Goal: Download file/media

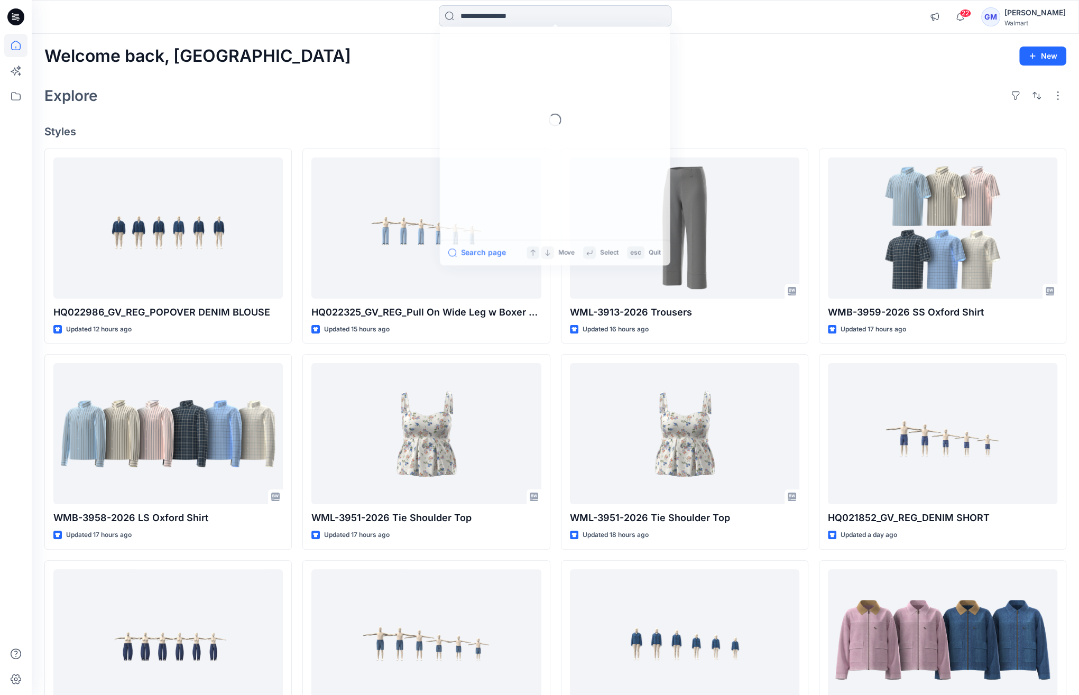
click at [480, 20] on input at bounding box center [555, 15] width 233 height 21
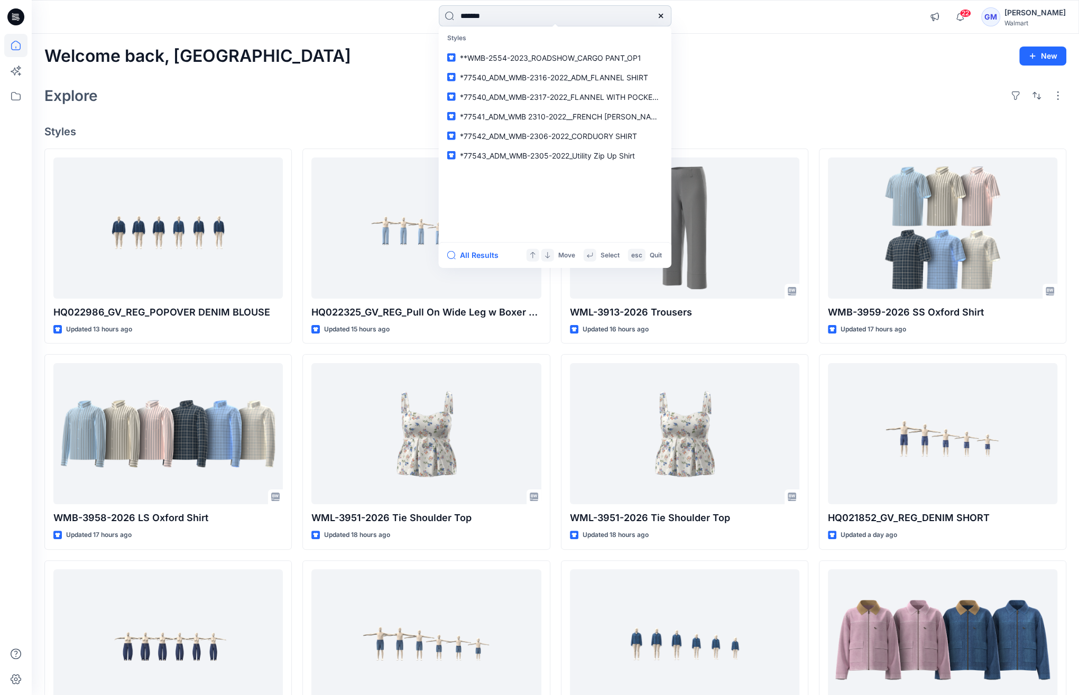
type input "********"
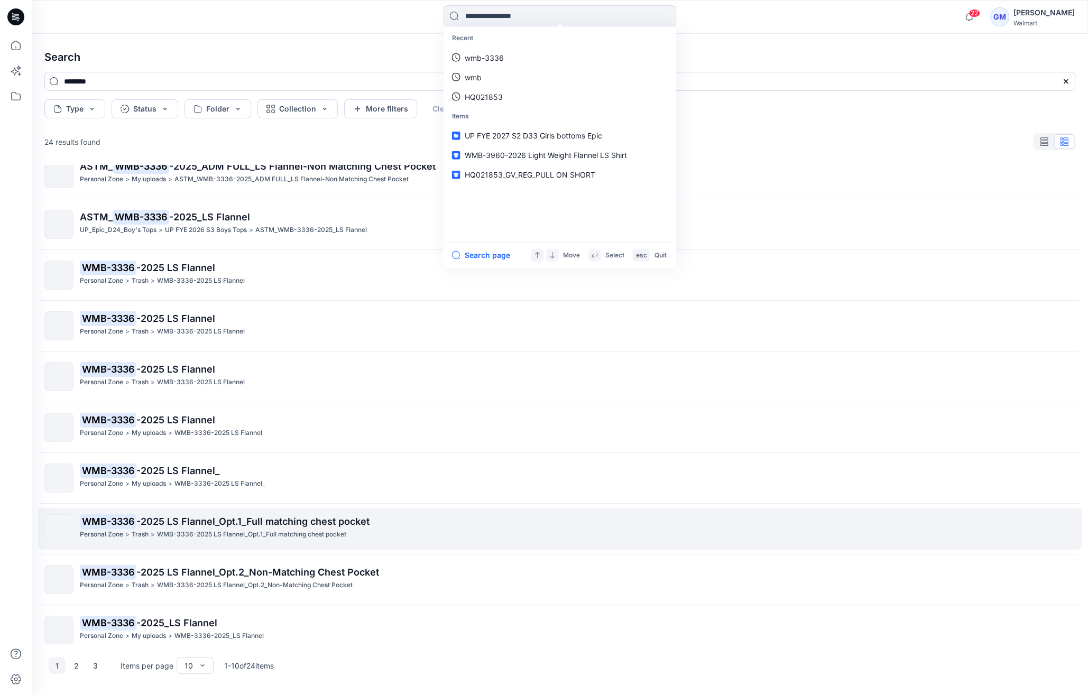
scroll to position [26, 0]
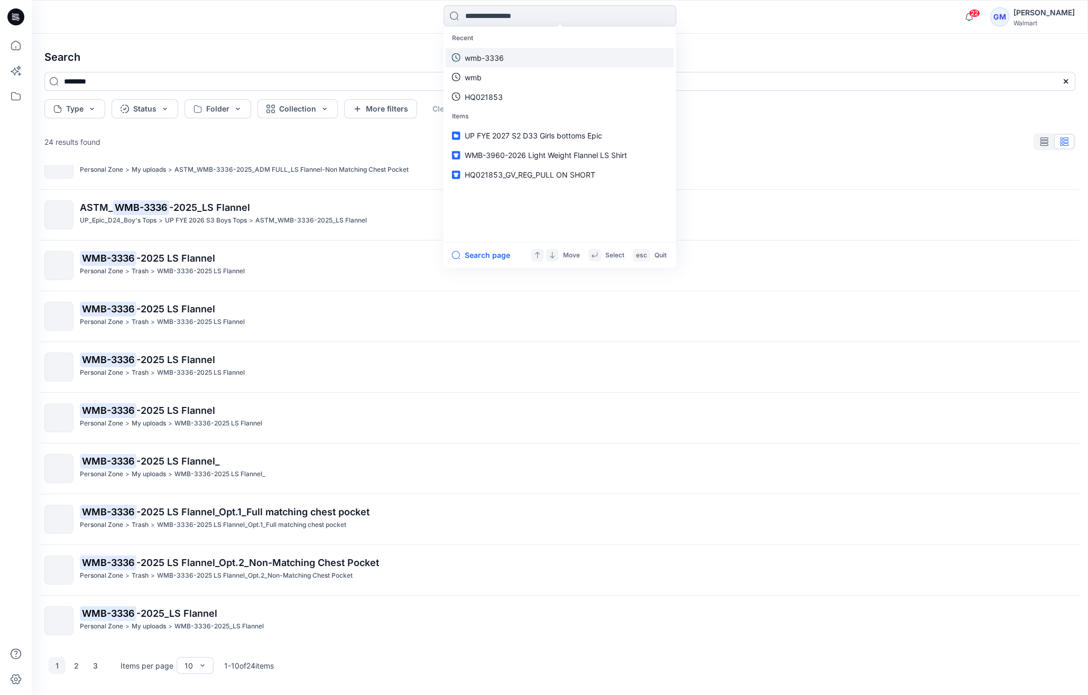
click at [503, 56] on p "wmb-3336" at bounding box center [484, 57] width 39 height 11
click at [518, 16] on input at bounding box center [559, 15] width 233 height 21
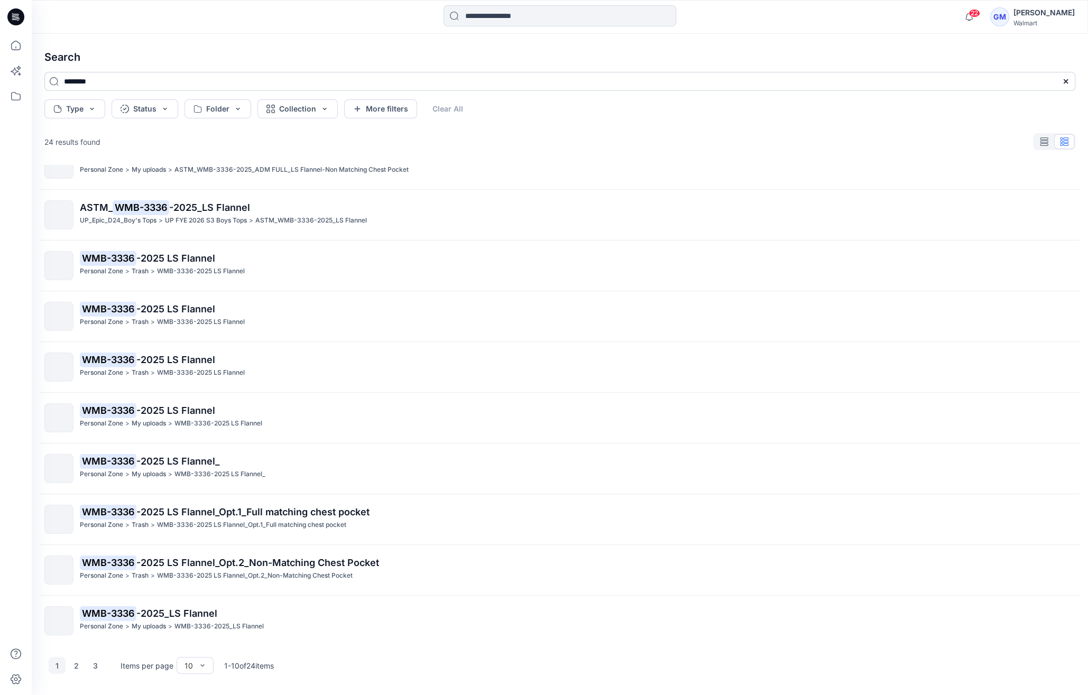
click at [178, 87] on input "********" at bounding box center [559, 81] width 1031 height 19
type input "**********"
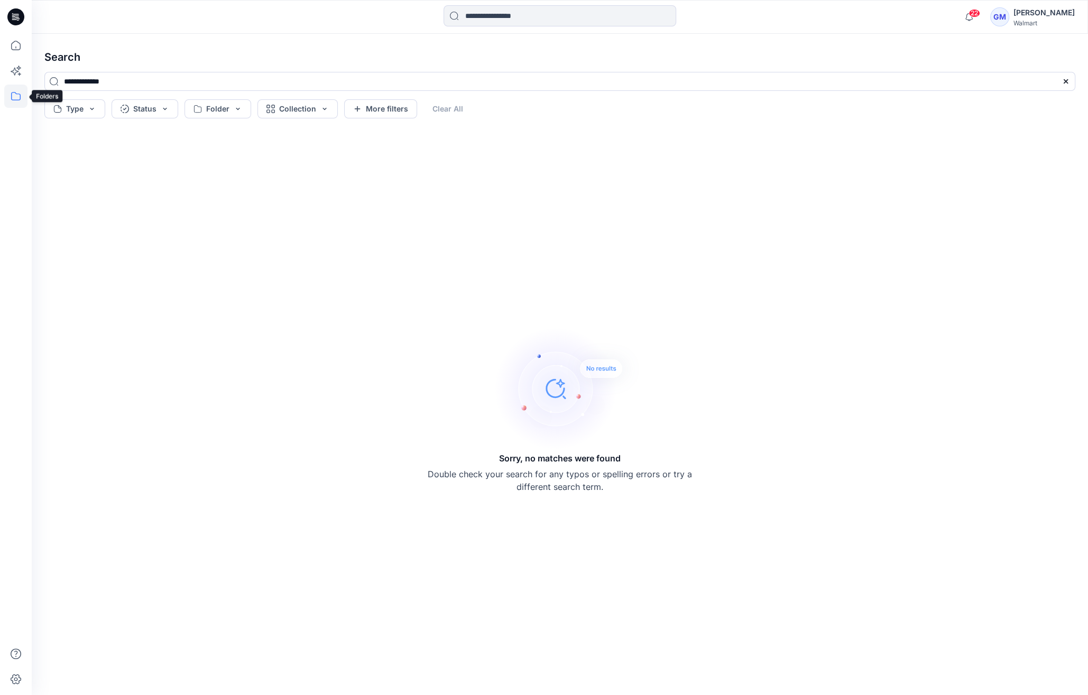
click at [16, 94] on icon at bounding box center [15, 96] width 23 height 23
click at [92, 80] on div at bounding box center [100, 82] width 121 height 21
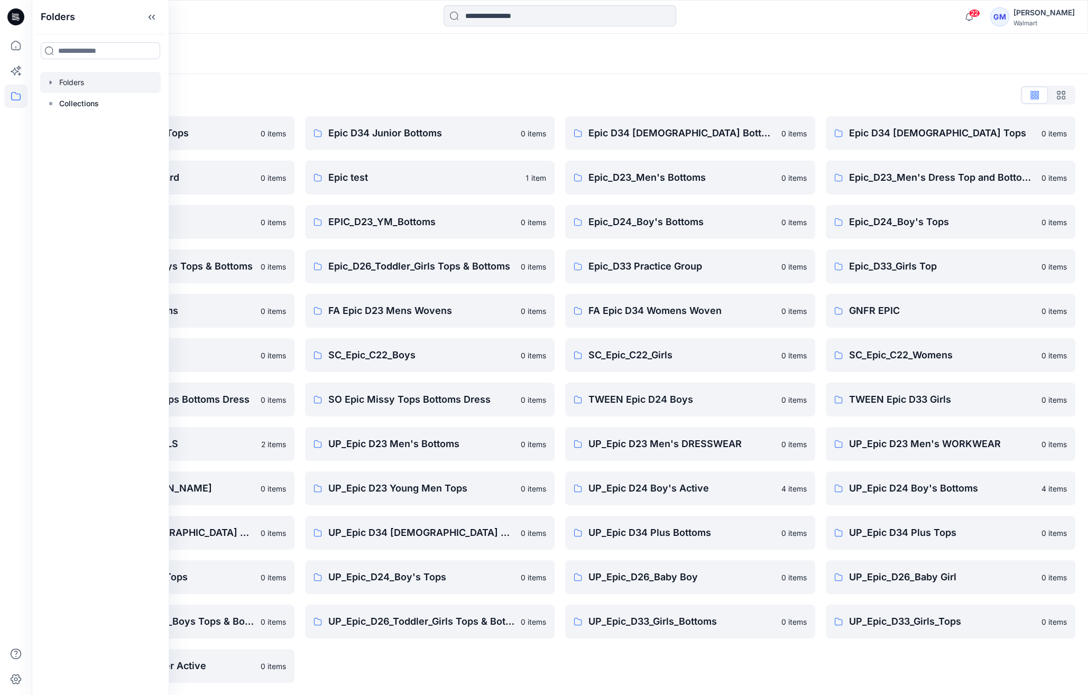
click at [315, 90] on div "Folders List" at bounding box center [559, 95] width 1031 height 17
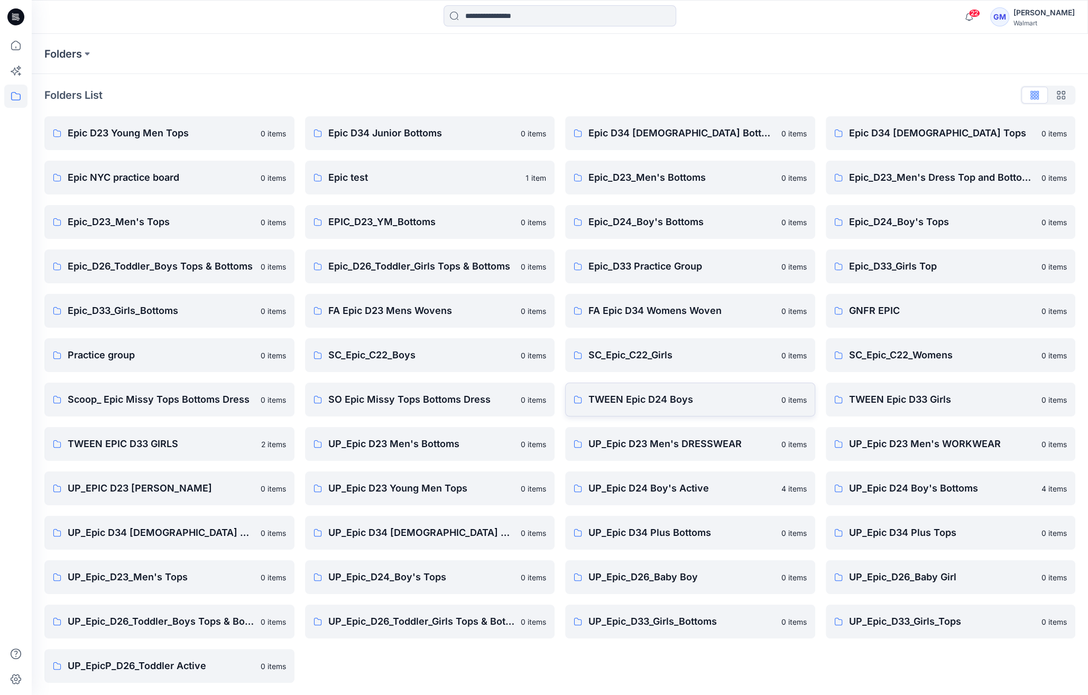
click at [634, 397] on p "TWEEN Epic D24 Boys" at bounding box center [681, 399] width 187 height 15
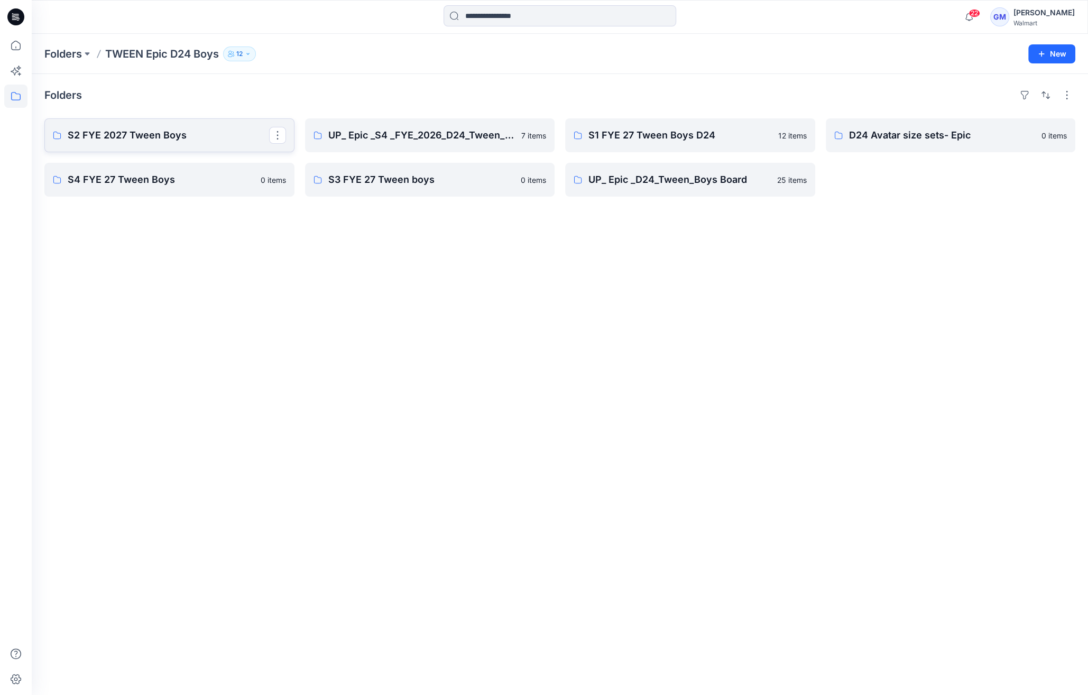
click at [156, 133] on p "S2 FYE 2027 Tween Boys" at bounding box center [168, 135] width 201 height 15
click at [402, 129] on p "UP_ Epic _S4 _FYE_2026_D24_Tween_Boys Board" at bounding box center [428, 135] width 201 height 15
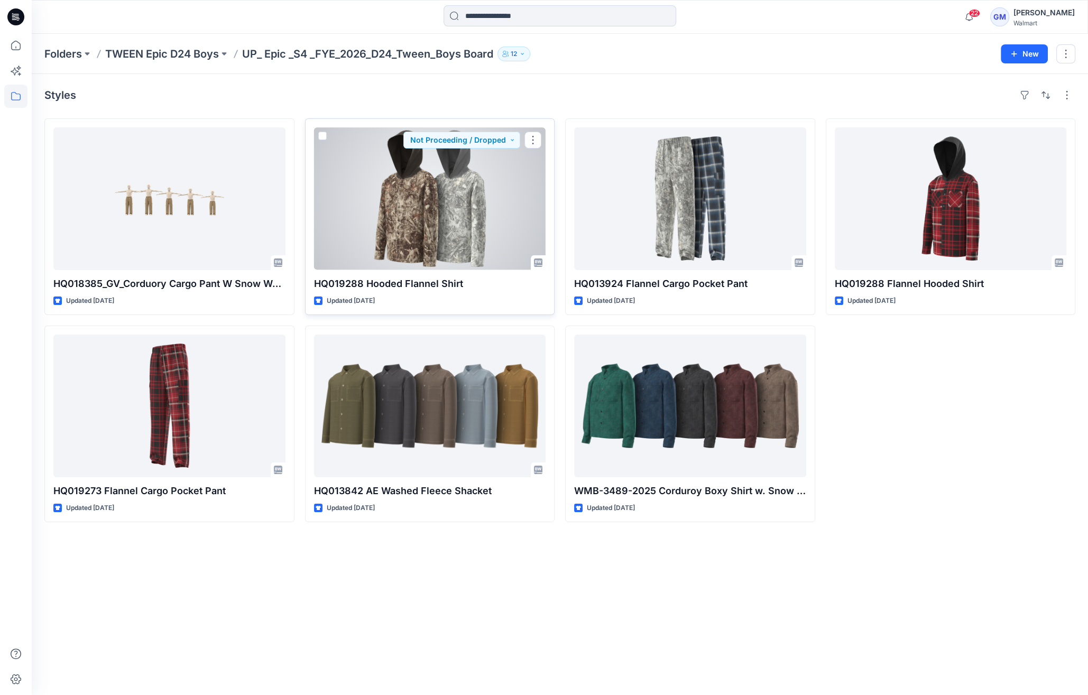
click at [433, 215] on div at bounding box center [430, 198] width 232 height 143
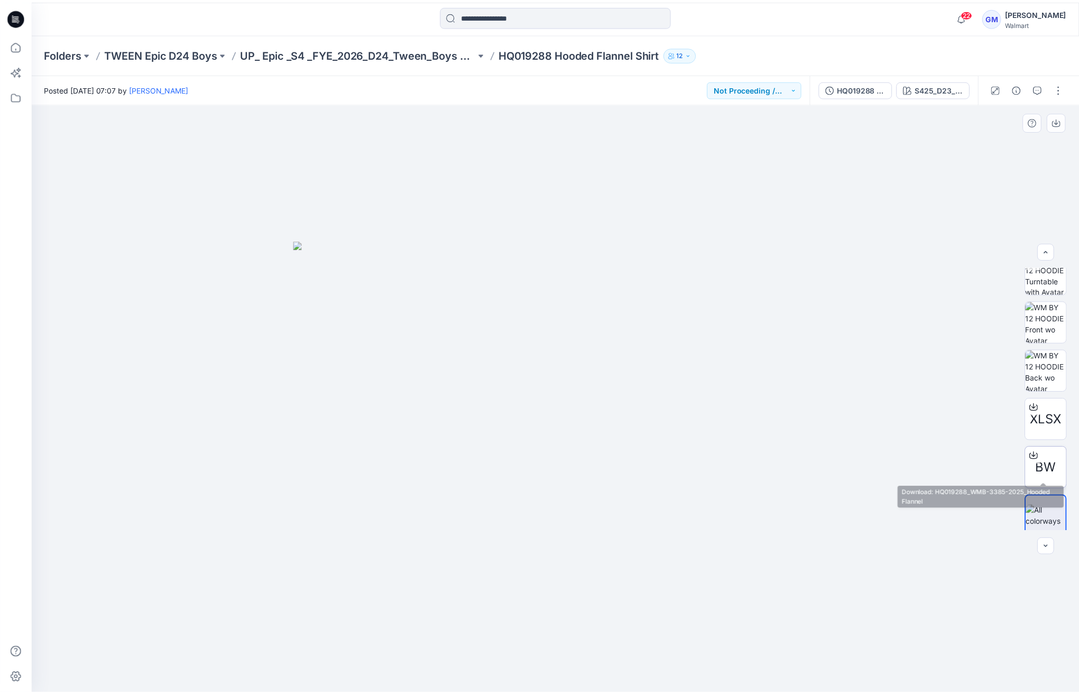
scroll to position [69, 0]
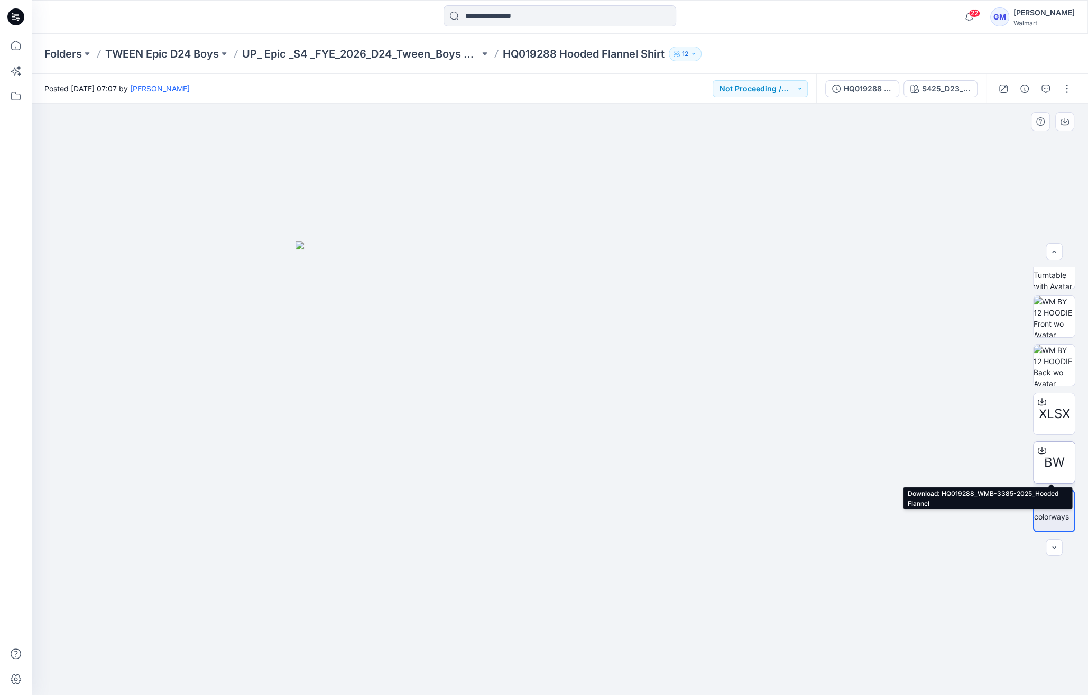
click at [1038, 452] on icon at bounding box center [1042, 450] width 8 height 8
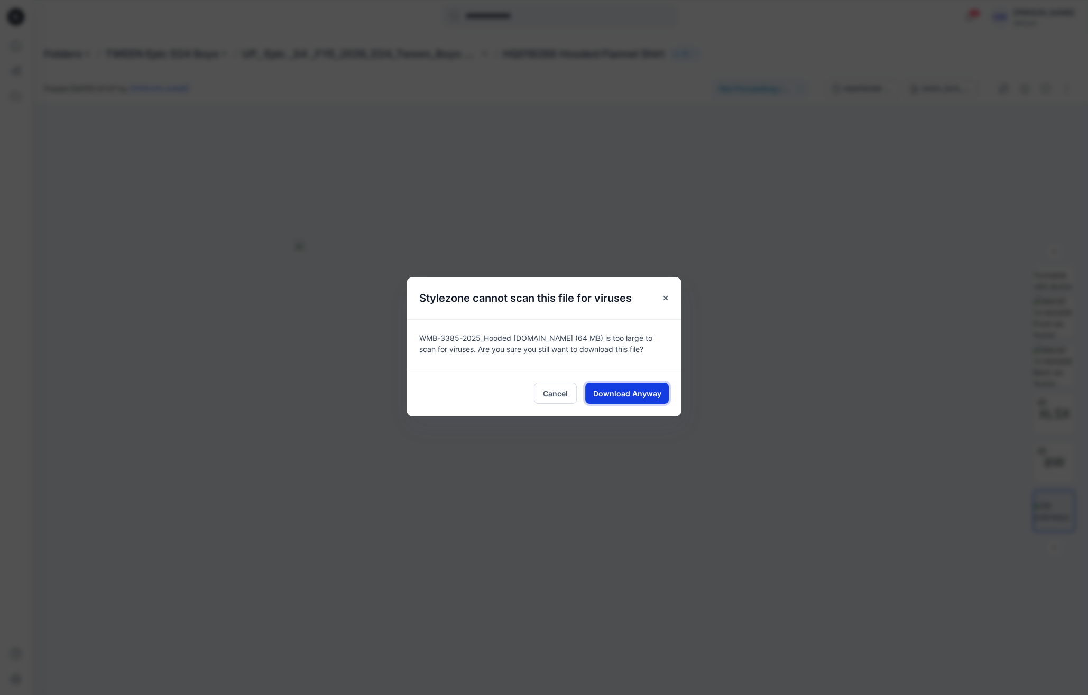
click at [636, 394] on span "Download Anyway" at bounding box center [627, 393] width 68 height 11
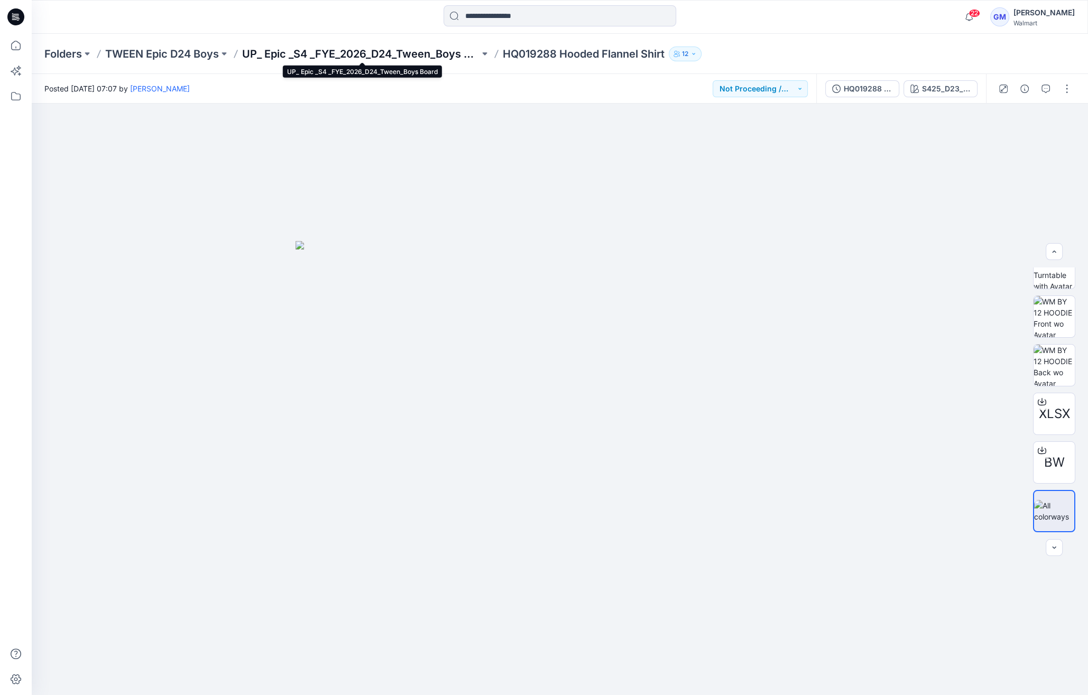
click at [339, 54] on p "UP_ Epic _S4 _FYE_2026_D24_Tween_Boys Board" at bounding box center [360, 54] width 237 height 15
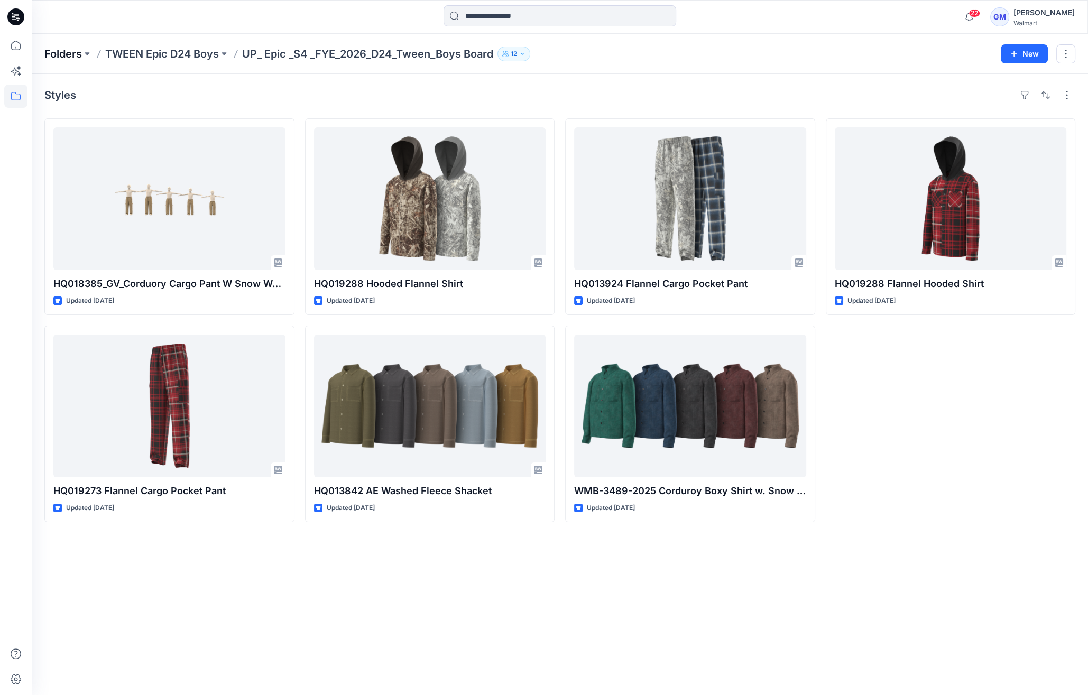
click at [74, 50] on p "Folders" at bounding box center [63, 54] width 38 height 15
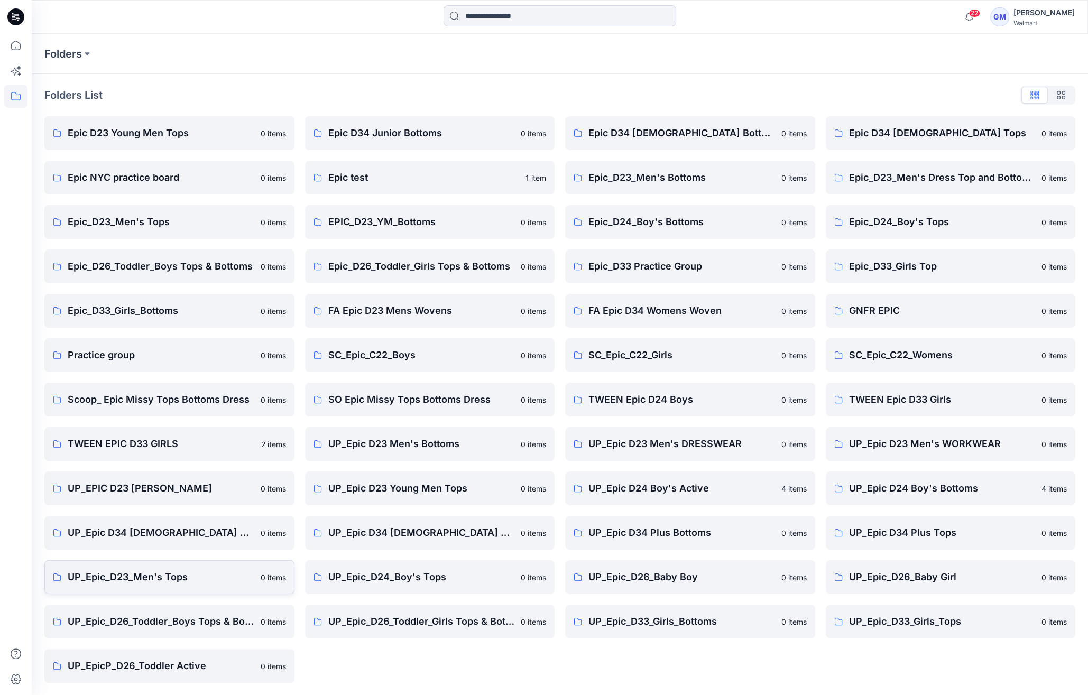
click at [193, 575] on p "UP_Epic_D23_Men's Tops" at bounding box center [161, 577] width 187 height 15
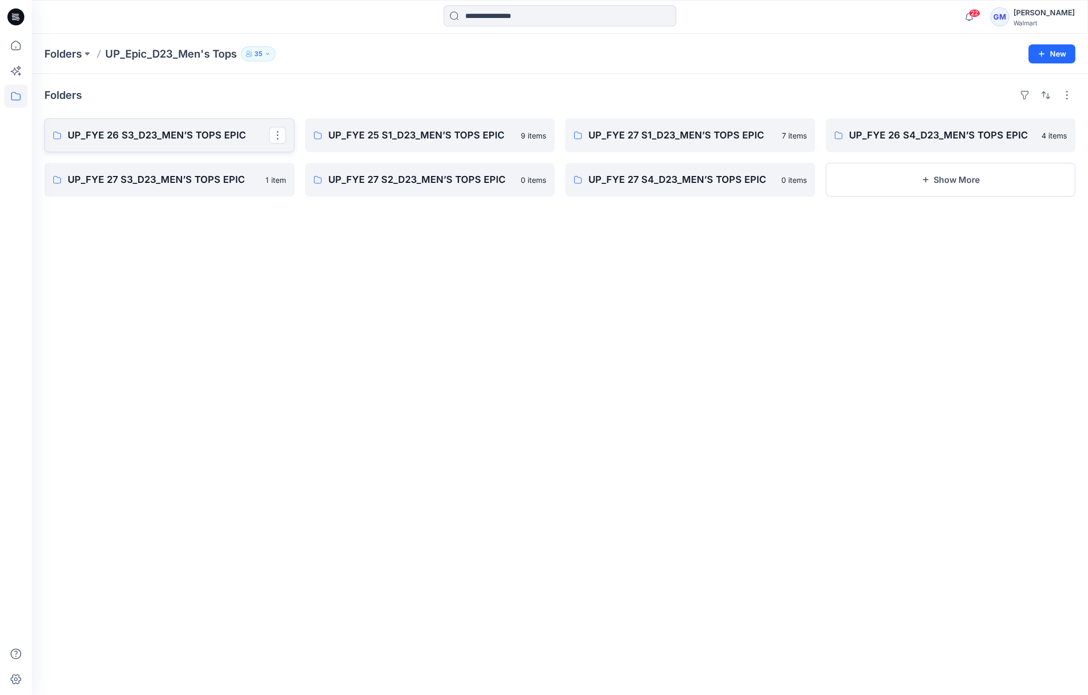
click at [193, 143] on link "UP_FYE 26 S3_D23_MEN’S TOPS EPIC" at bounding box center [169, 135] width 250 height 34
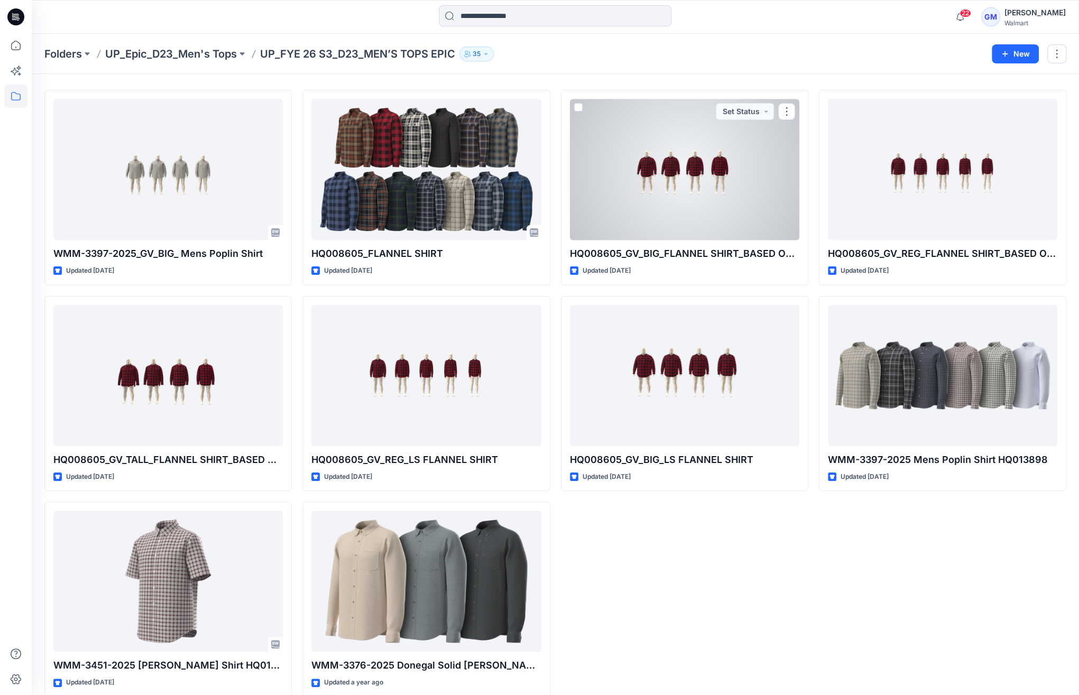
scroll to position [42, 0]
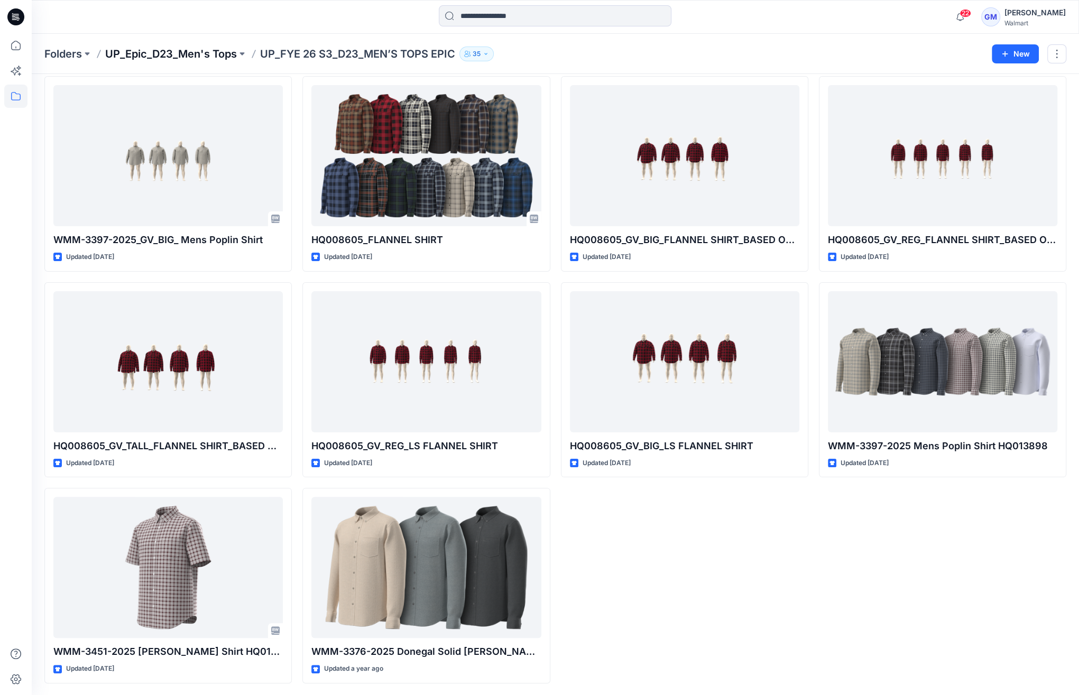
click at [190, 50] on p "UP_Epic_D23_Men's Tops" at bounding box center [171, 54] width 132 height 15
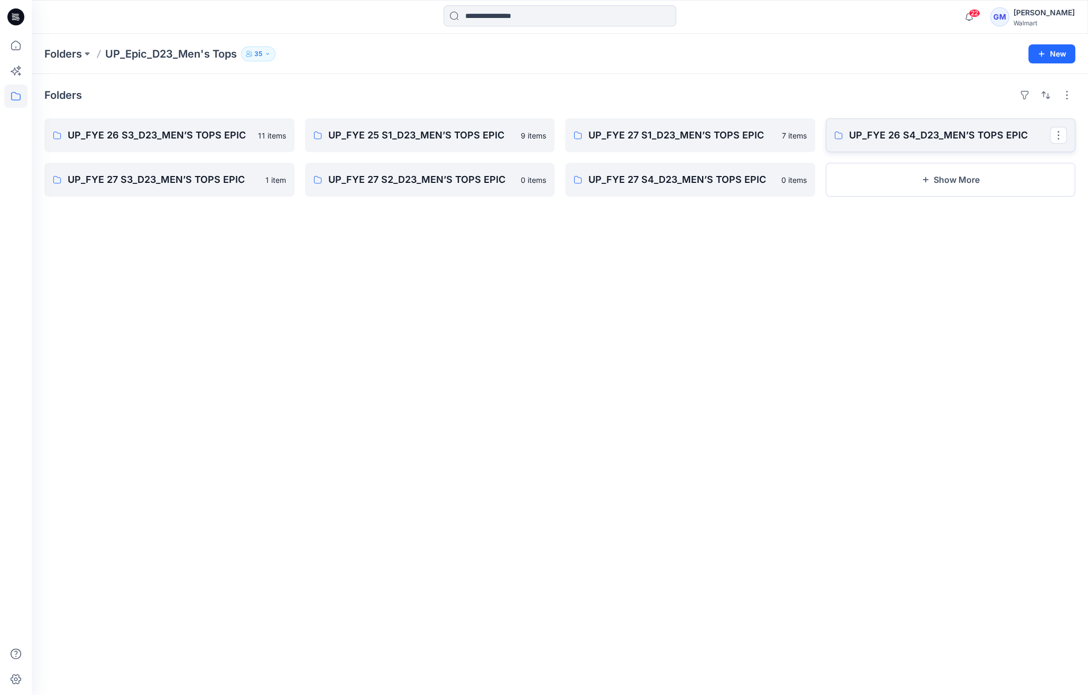
click at [965, 135] on p "UP_FYE 26 S4_D23_MEN’S TOPS EPIC" at bounding box center [949, 135] width 201 height 15
click at [146, 184] on p "UP_FYE 27 S3_D23_MEN’S TOPS EPIC" at bounding box center [168, 179] width 201 height 15
click at [196, 136] on p "UP_FYE 26 S3_D23_MEN’S TOPS EPIC" at bounding box center [168, 135] width 201 height 15
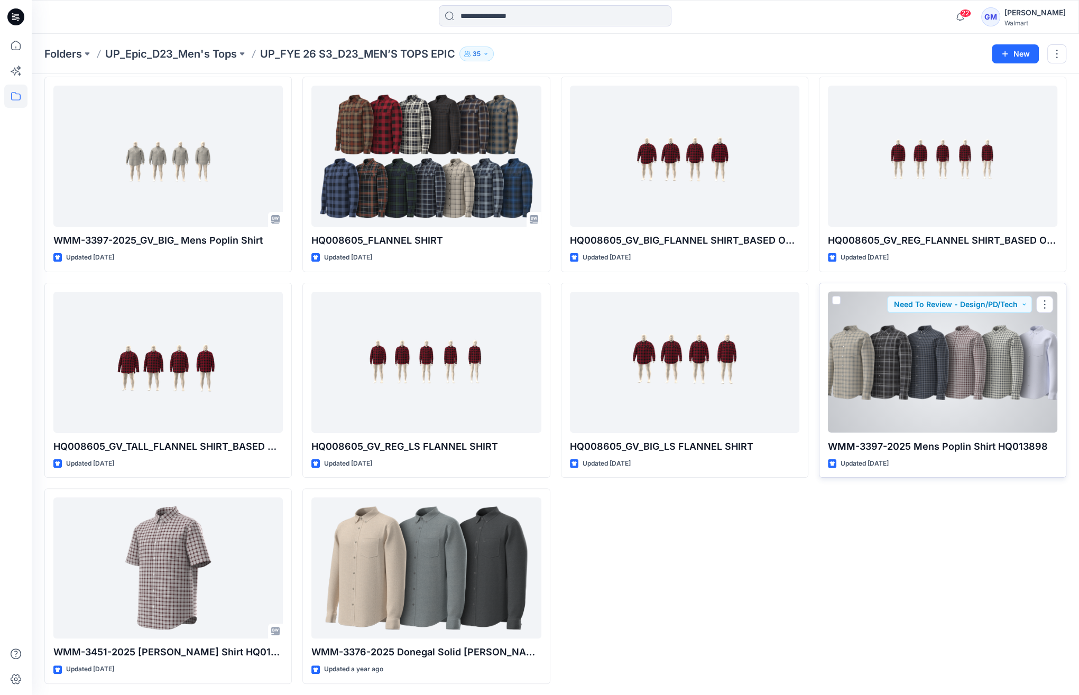
scroll to position [42, 0]
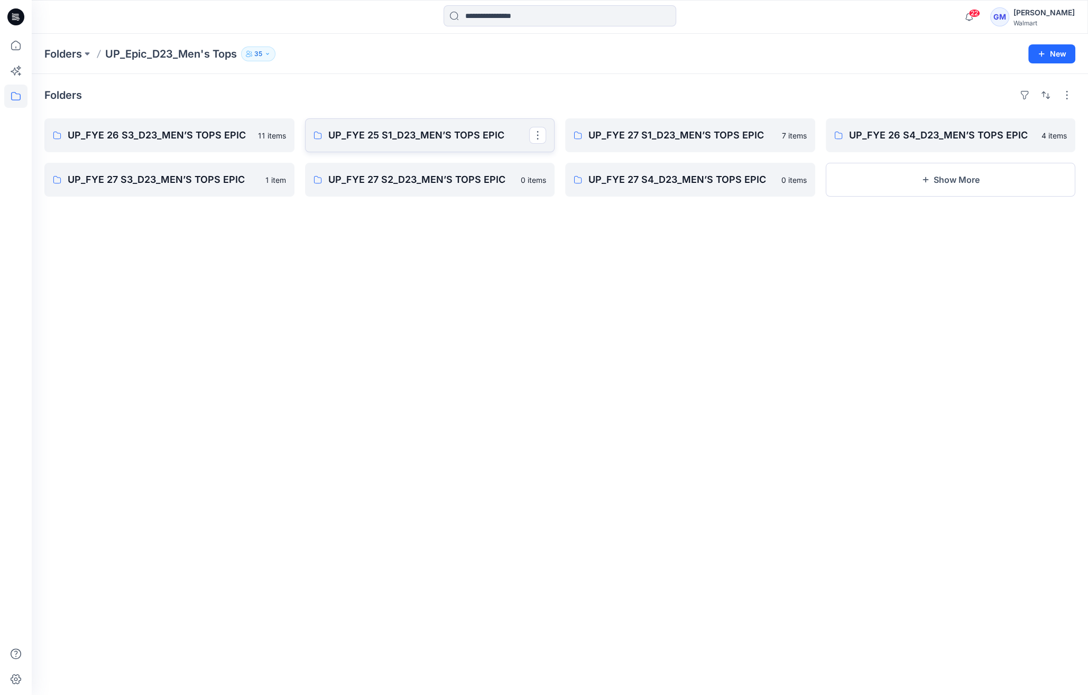
click at [411, 132] on p "UP_FYE 25 S1_D23_MEN’S TOPS EPIC" at bounding box center [428, 135] width 201 height 15
click at [670, 177] on p "UP_FYE 27 S4_D23_MEN’S TOPS EPIC" at bounding box center [688, 179] width 201 height 15
click at [649, 145] on link "UP_FYE 27 S1_D23_MEN’S TOPS EPIC" at bounding box center [690, 135] width 250 height 34
click at [413, 185] on p "UP_FYE 27 S2_D23_MEN’S TOPS EPIC" at bounding box center [428, 179] width 201 height 15
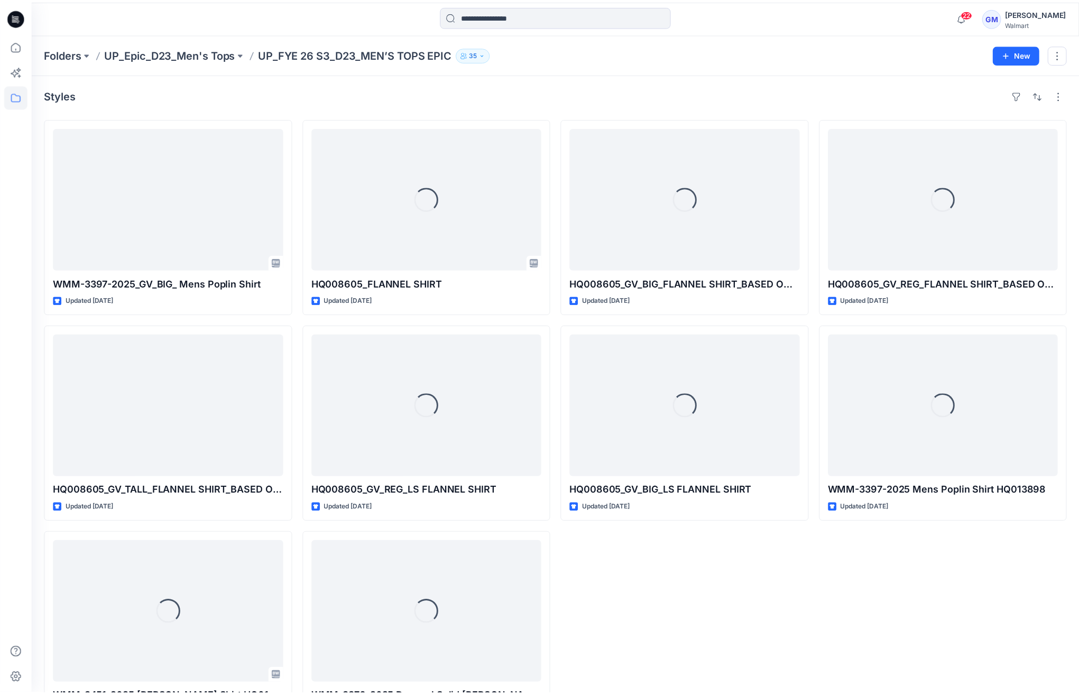
scroll to position [42, 0]
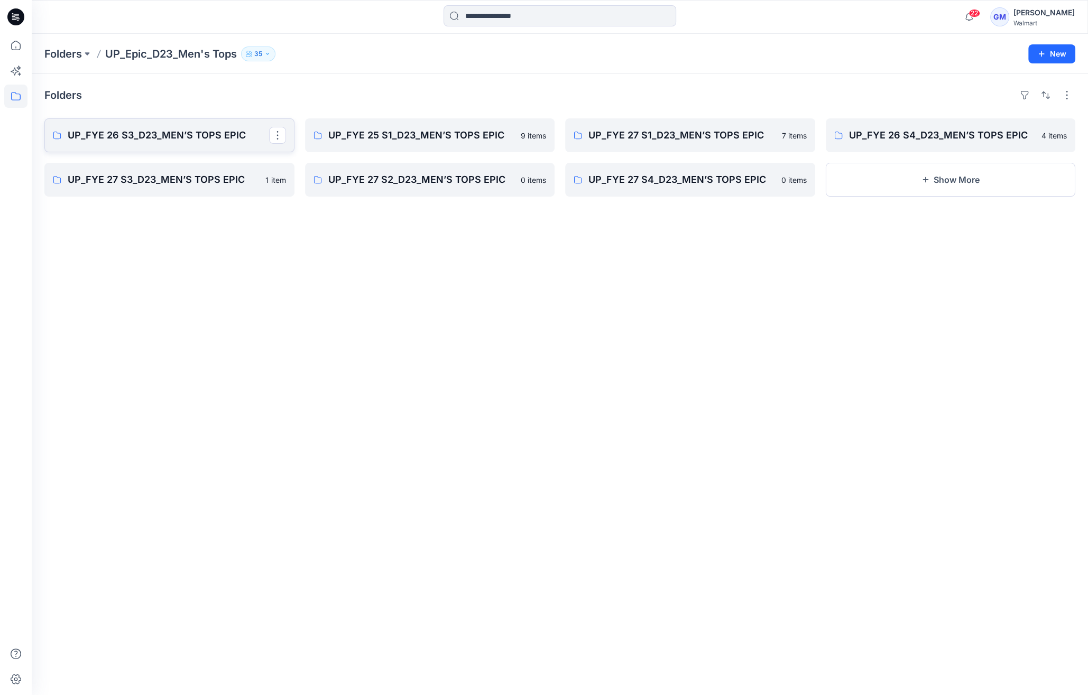
click at [211, 133] on p "UP_FYE 26 S3_D23_MEN’S TOPS EPIC" at bounding box center [168, 135] width 201 height 15
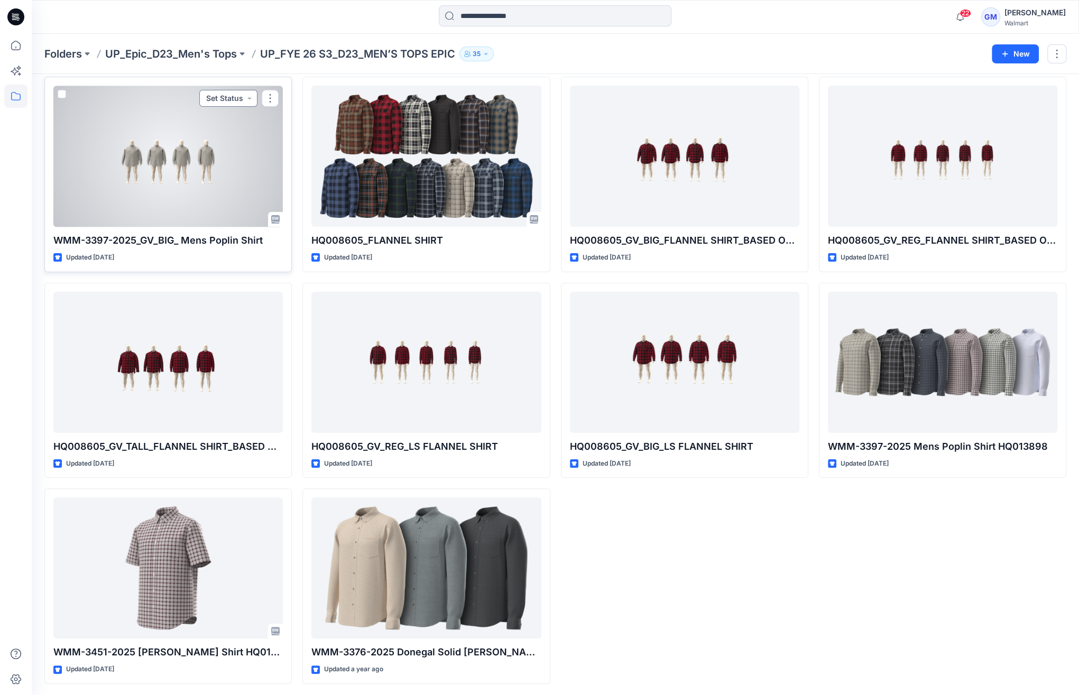
scroll to position [42, 0]
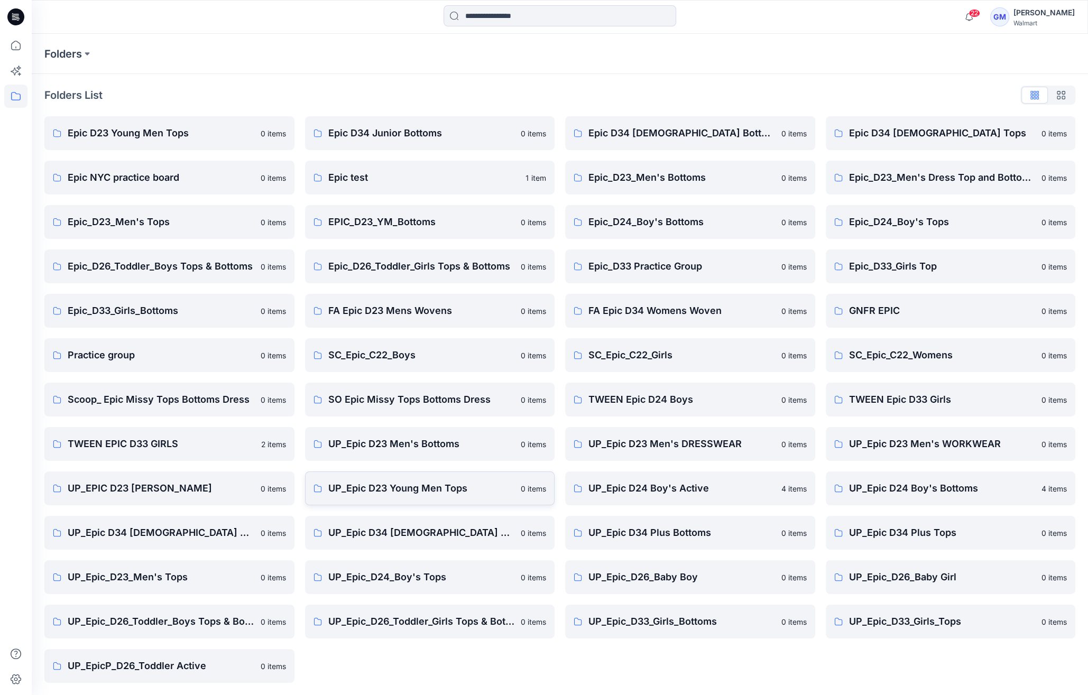
click at [400, 483] on p "UP_Epic D23 Young Men Tops" at bounding box center [421, 488] width 187 height 15
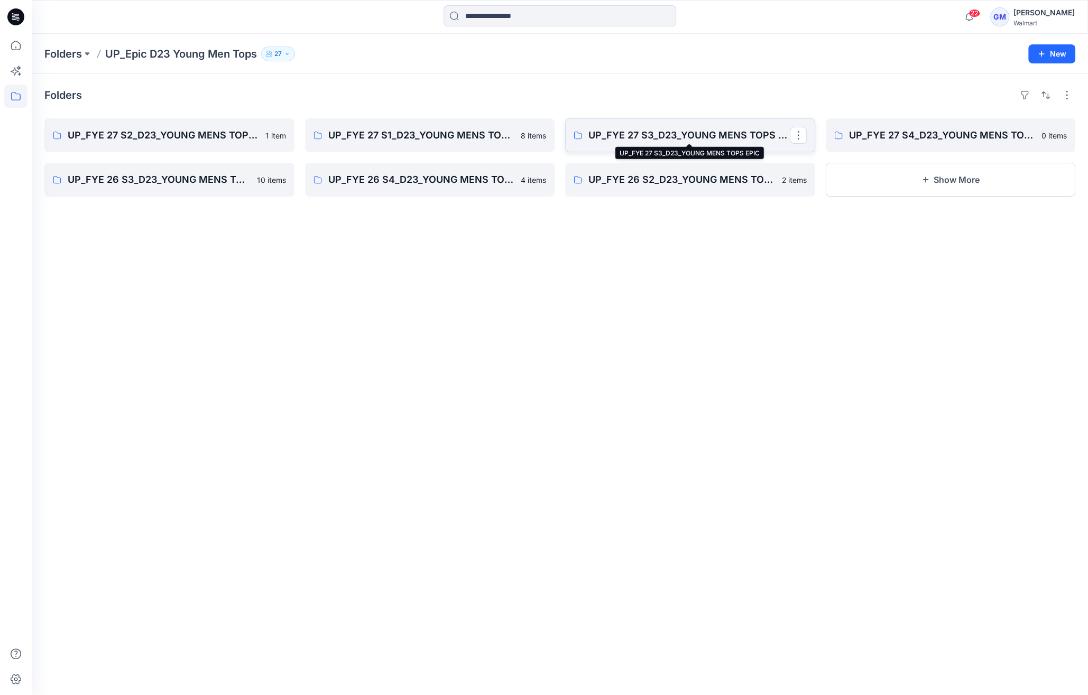
click at [596, 128] on p "UP_FYE 27 S3_D23_YOUNG MENS TOPS EPIC" at bounding box center [688, 135] width 201 height 15
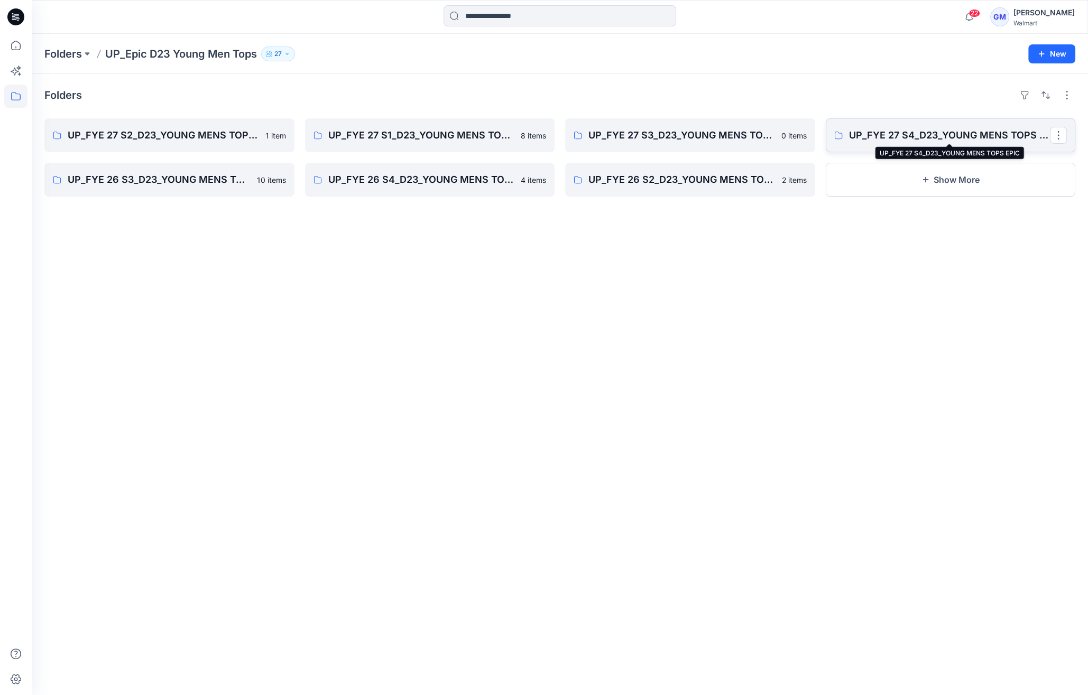
click at [894, 129] on p "UP_FYE 27 S4_D23_YOUNG MENS TOPS EPIC" at bounding box center [949, 135] width 201 height 15
click at [141, 182] on p "UP_FYE 26 S3_D23_YOUNG MENS TOPS EPIC" at bounding box center [168, 179] width 201 height 15
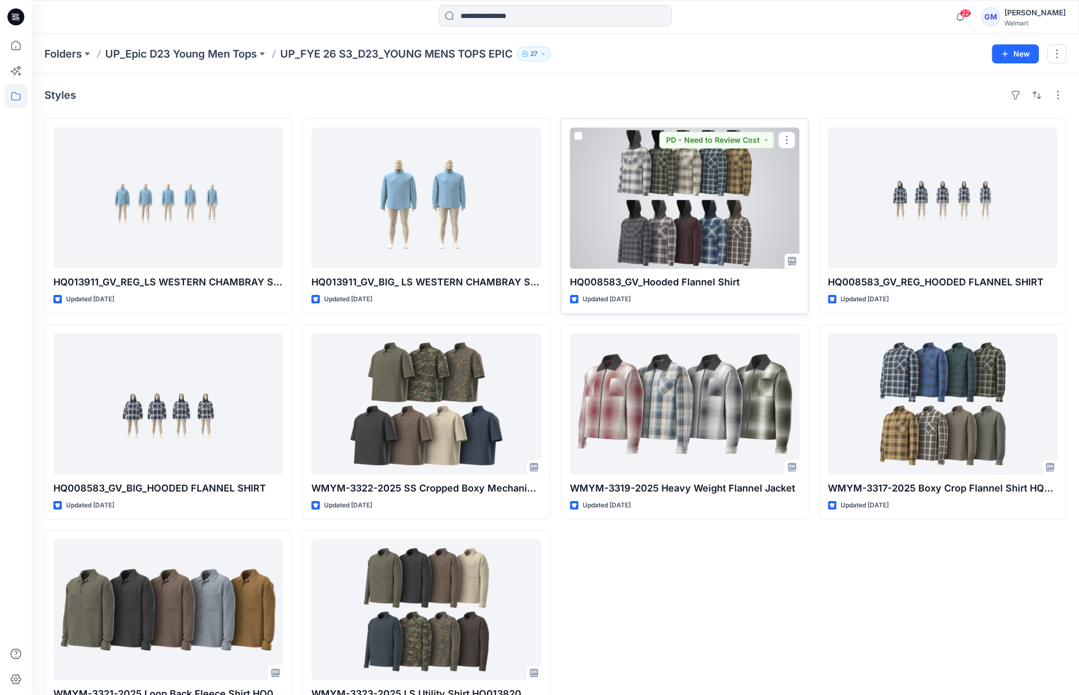
click at [617, 207] on div at bounding box center [684, 197] width 229 height 141
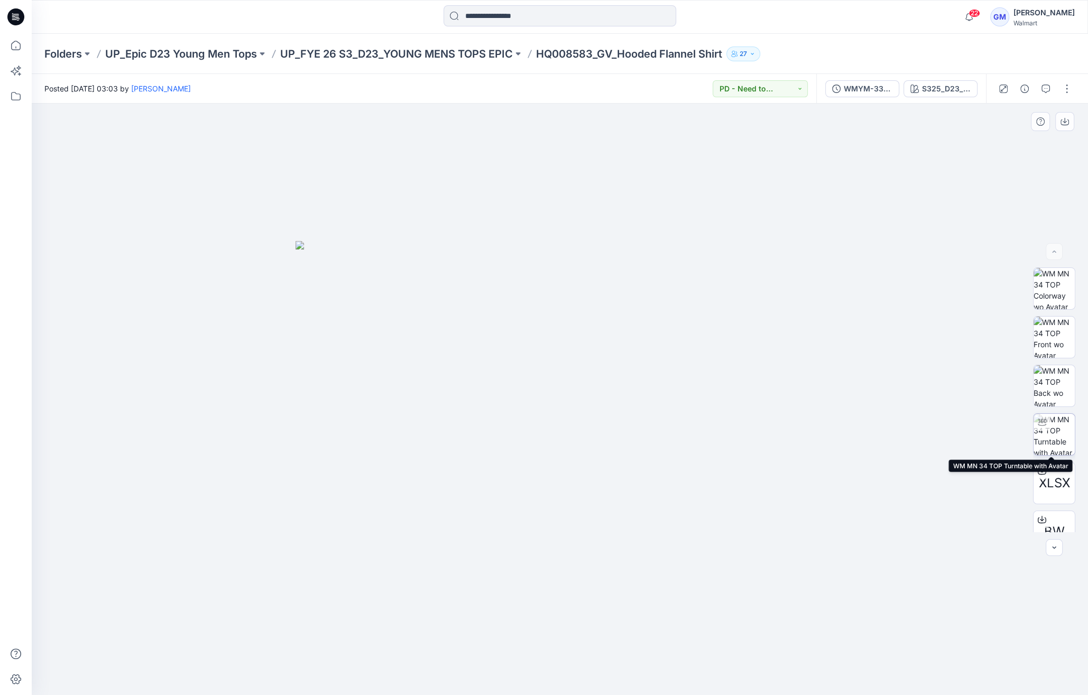
click at [1056, 429] on img at bounding box center [1053, 434] width 41 height 41
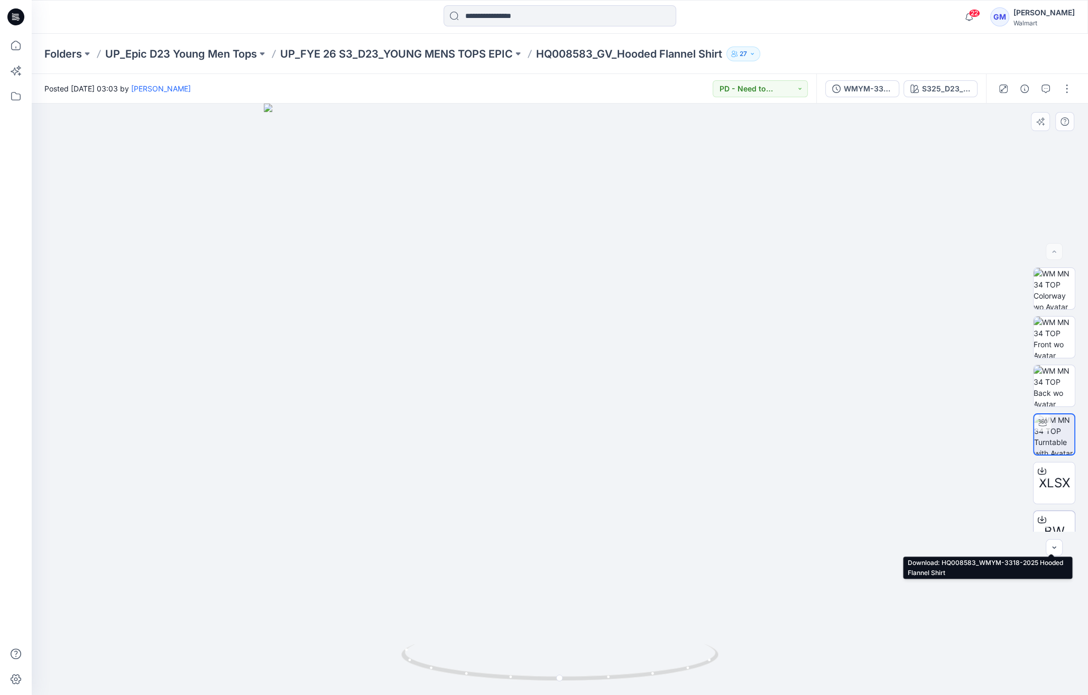
click at [1038, 517] on icon at bounding box center [1042, 519] width 8 height 8
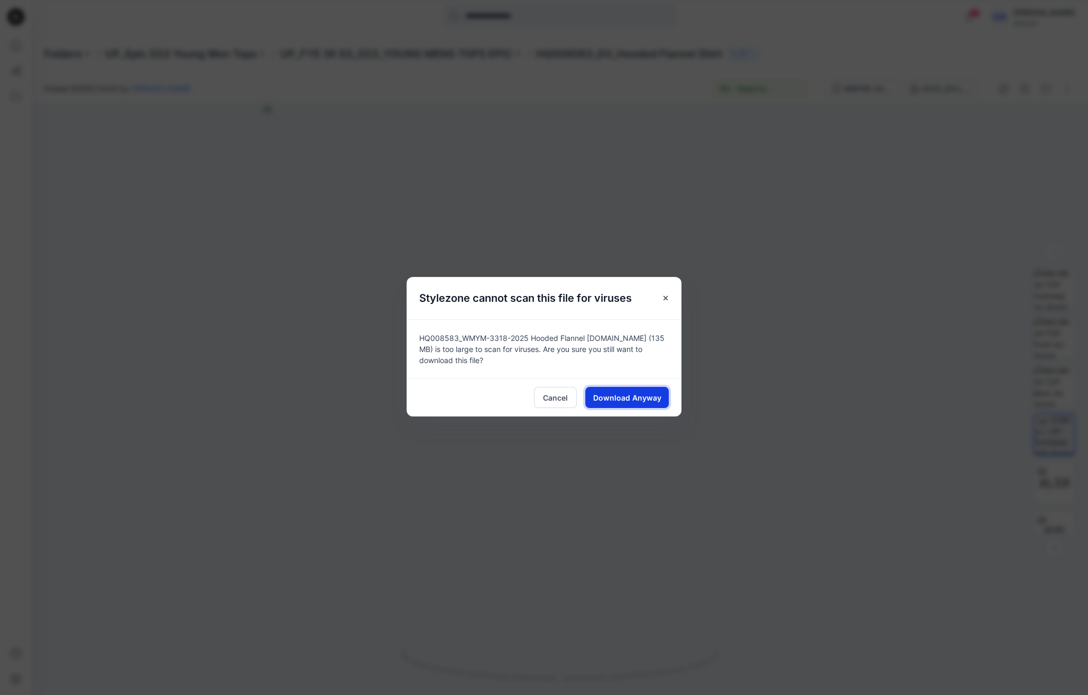
click at [651, 402] on span "Download Anyway" at bounding box center [627, 397] width 68 height 11
